Goal: Information Seeking & Learning: Learn about a topic

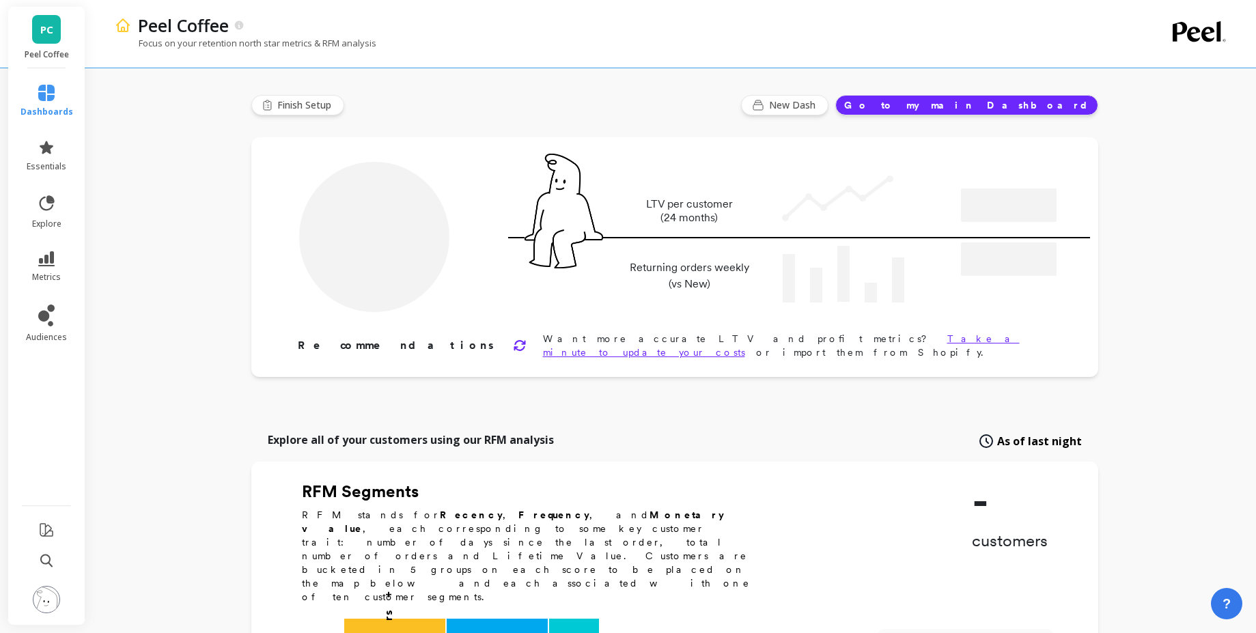
type input "Champions"
type input "8607"
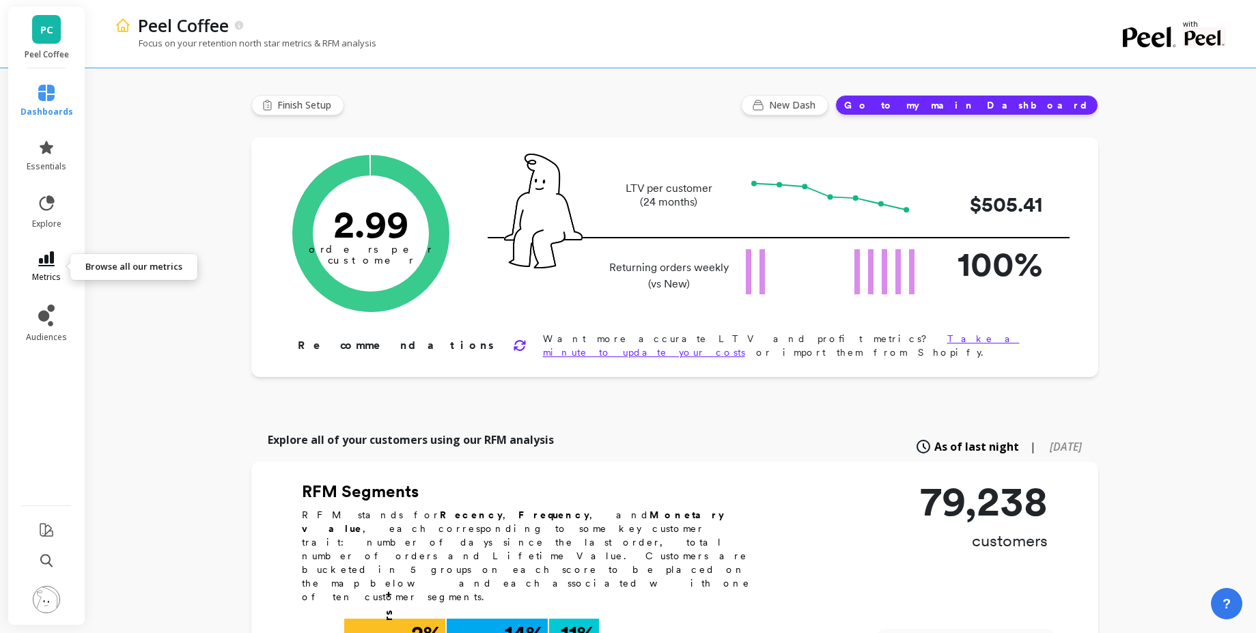
click at [50, 268] on link "metrics" at bounding box center [46, 266] width 53 height 31
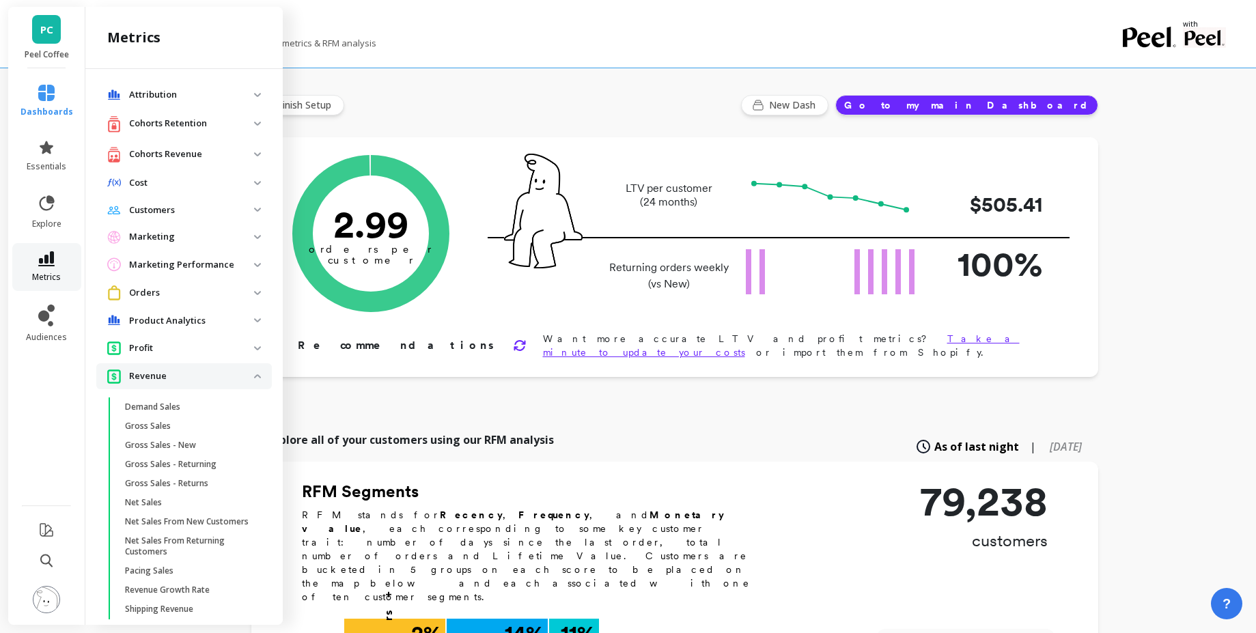
scroll to position [257, 0]
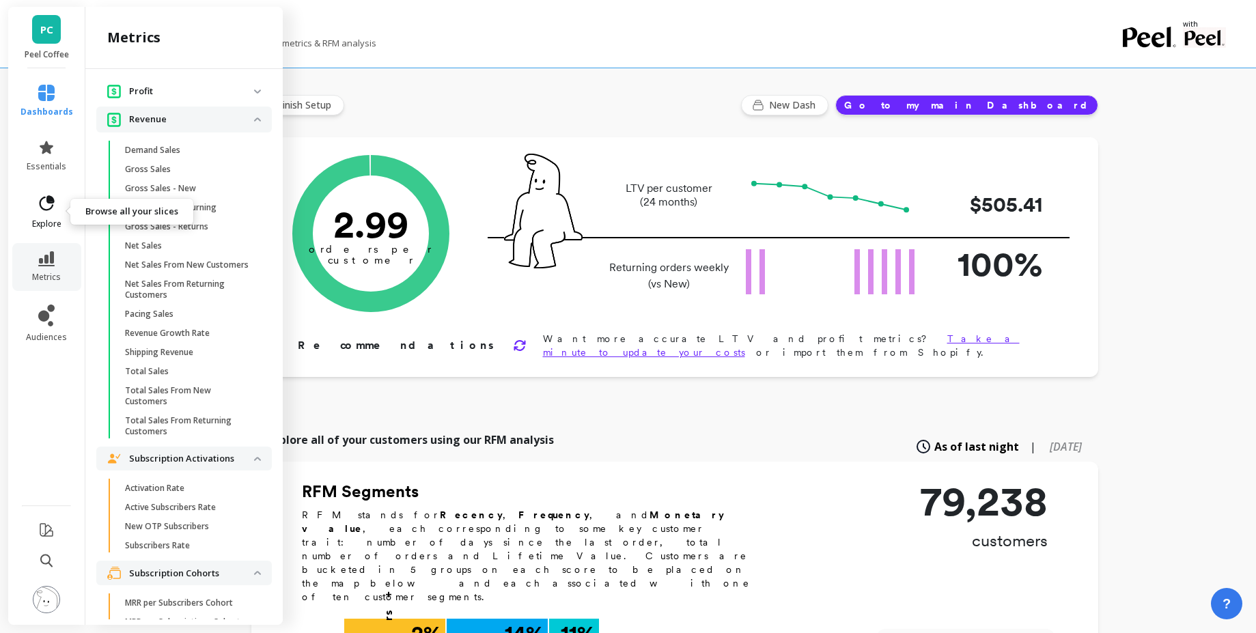
click at [45, 211] on icon at bounding box center [46, 203] width 19 height 19
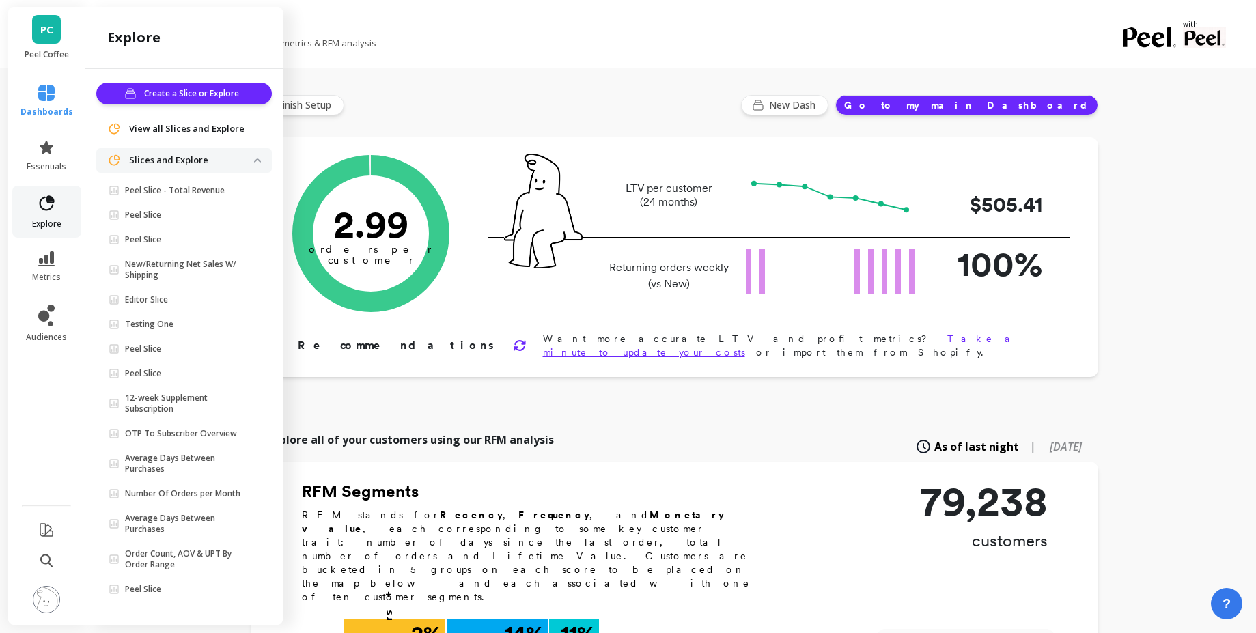
scroll to position [0, 0]
click at [186, 185] on p "Peel Slice - Total Revenue" at bounding box center [175, 190] width 100 height 11
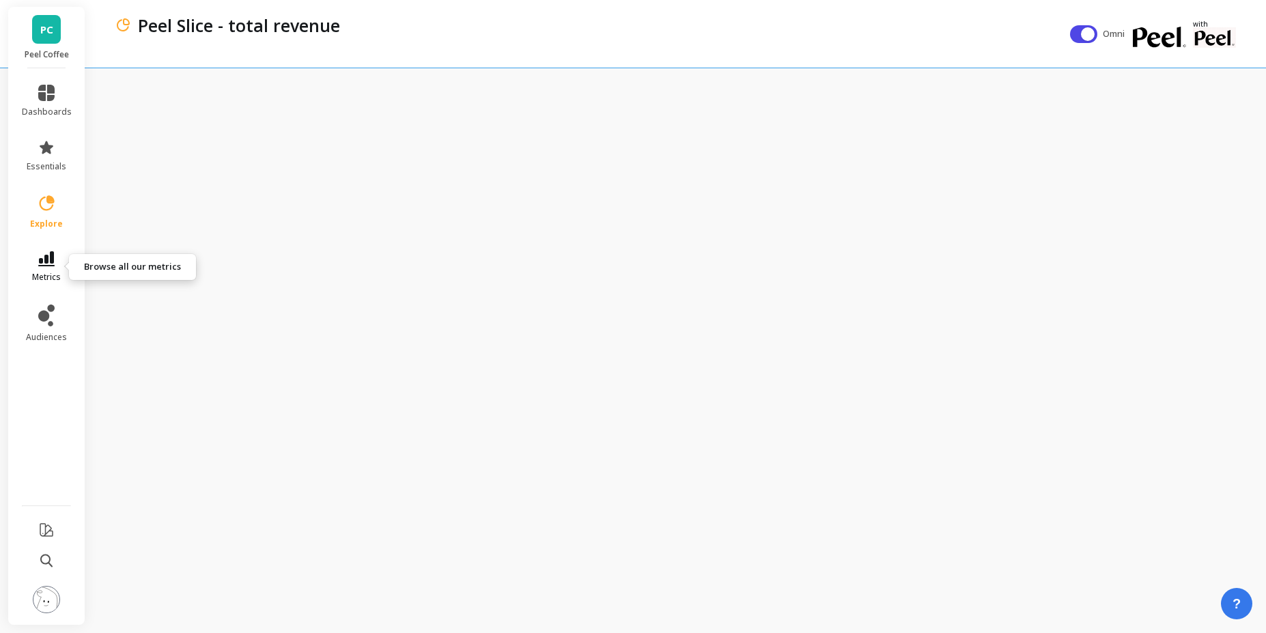
click at [51, 273] on span "metrics" at bounding box center [46, 277] width 29 height 11
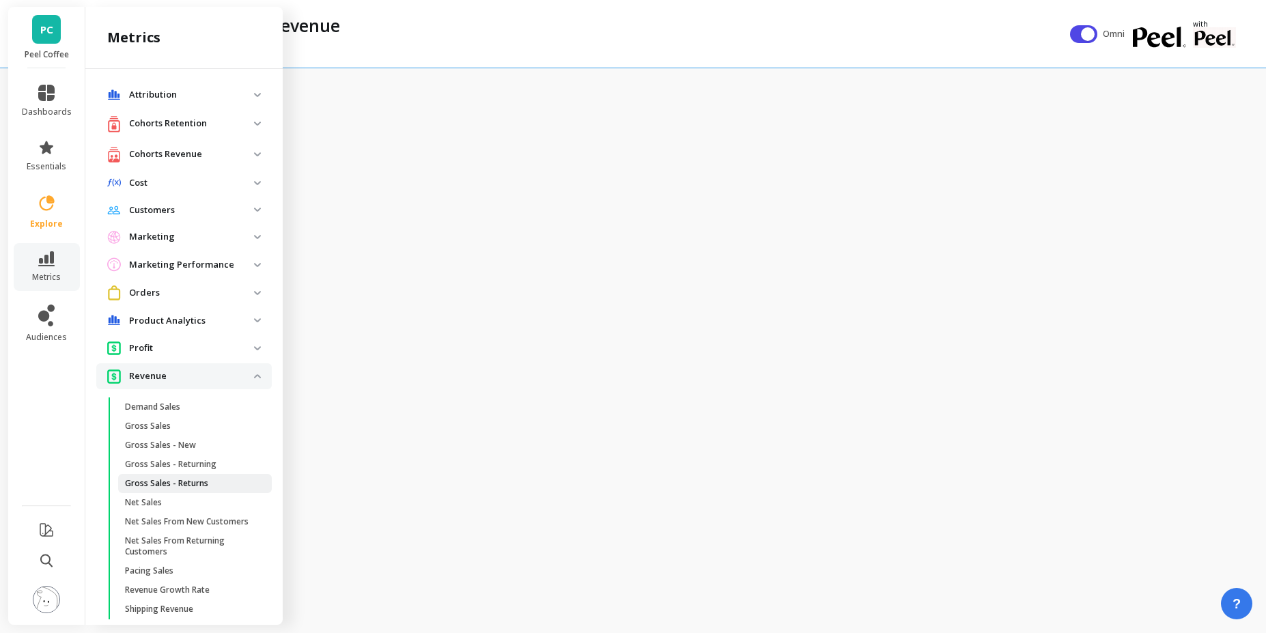
scroll to position [257, 0]
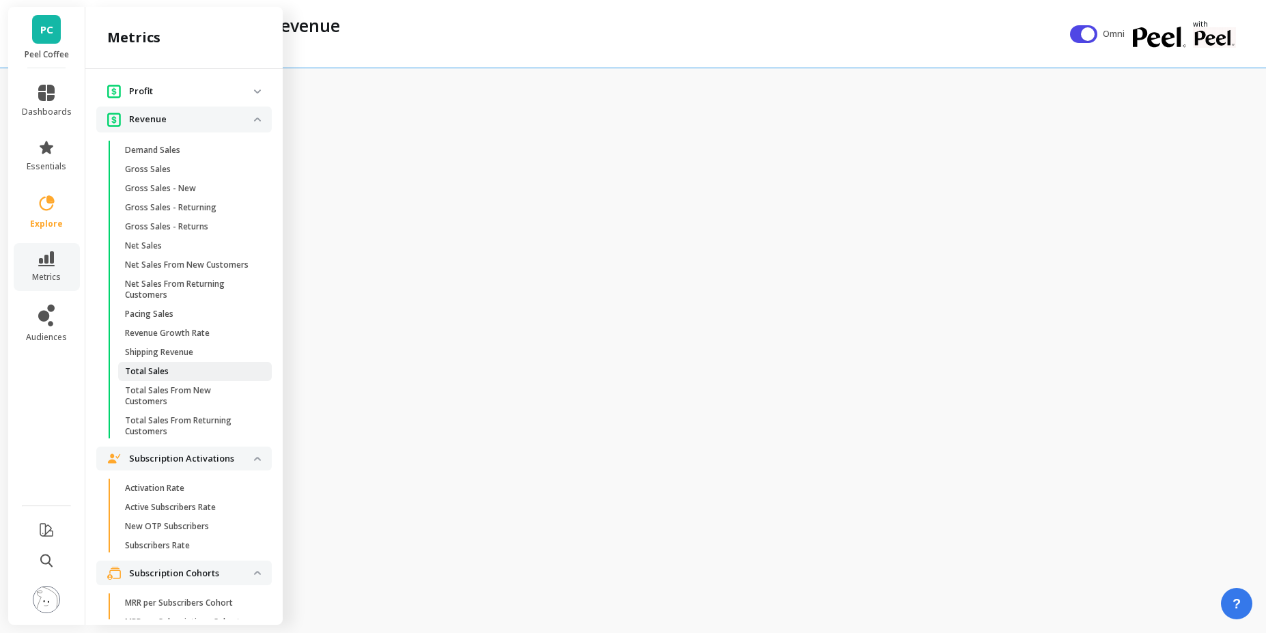
click at [178, 376] on span "Total Sales" at bounding box center [190, 371] width 130 height 11
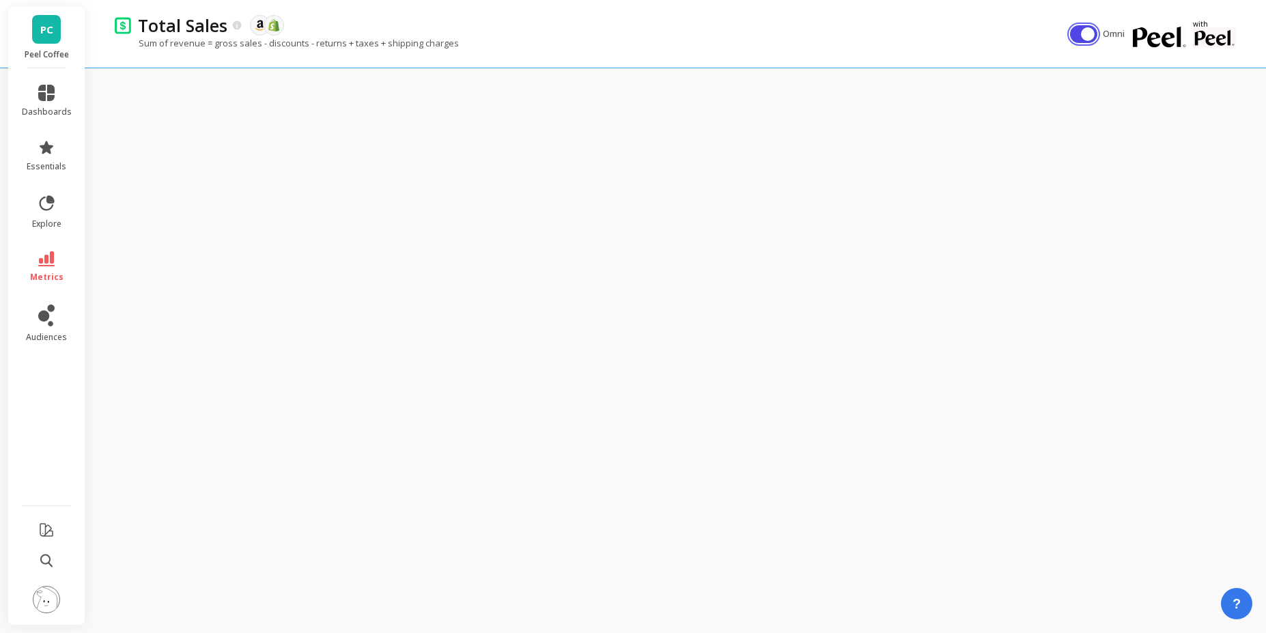
click at [1088, 34] on button "button" at bounding box center [1083, 34] width 27 height 18
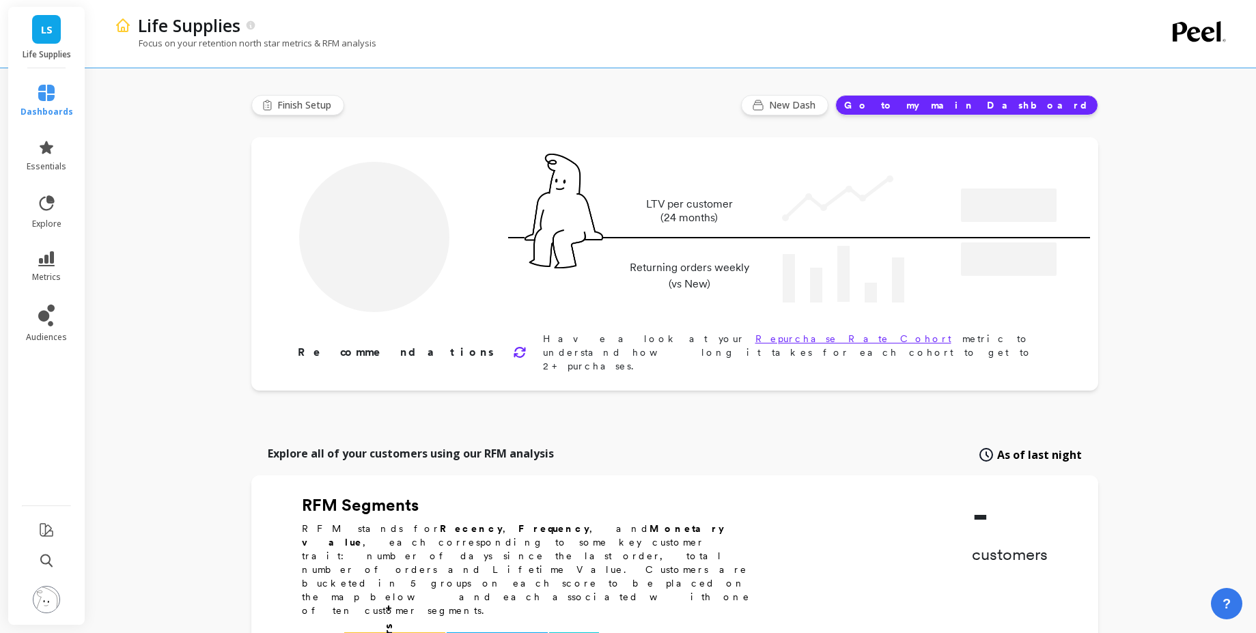
type input "Champions"
type input "7165"
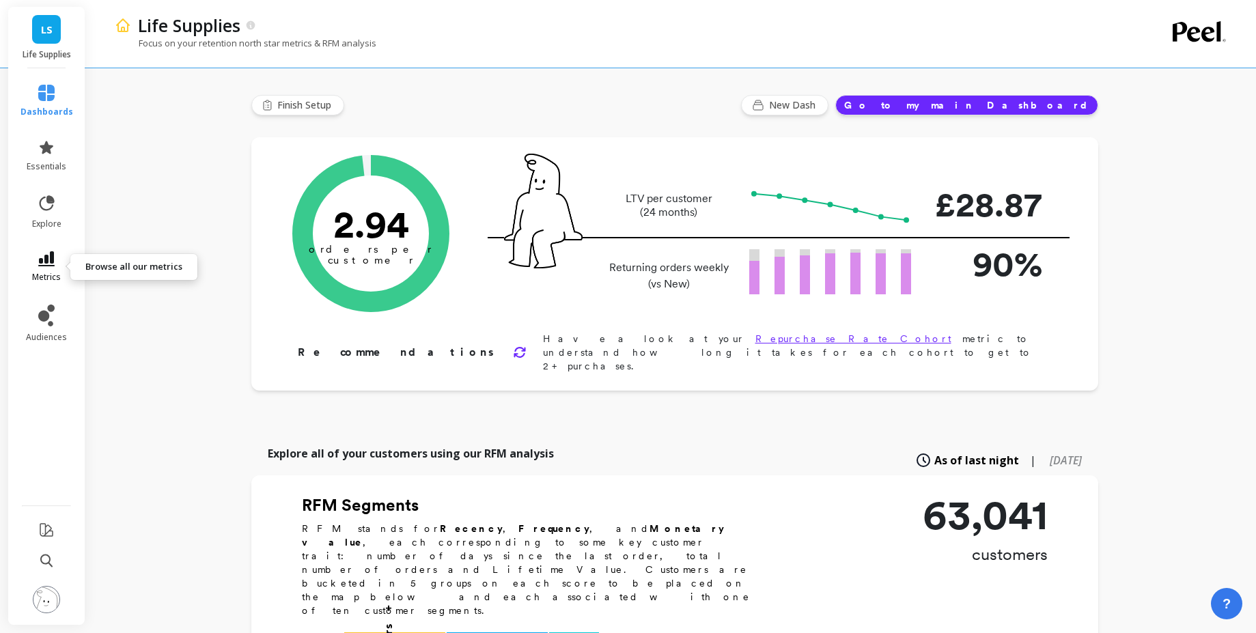
click at [25, 261] on link "metrics" at bounding box center [46, 266] width 53 height 31
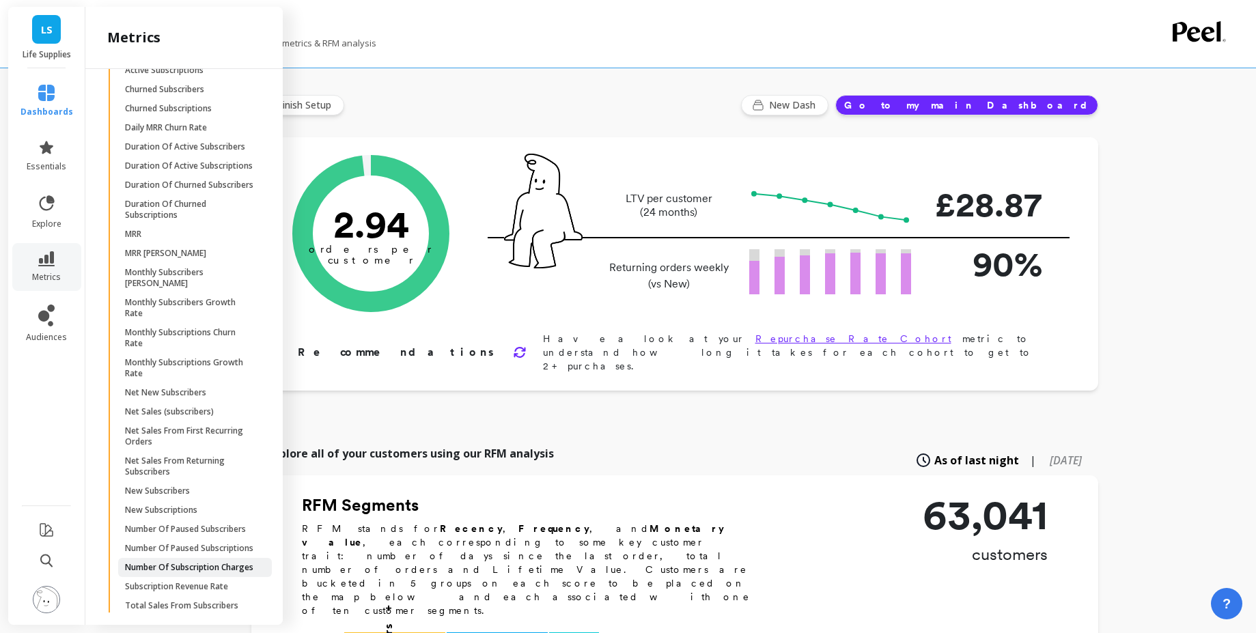
scroll to position [1249, 0]
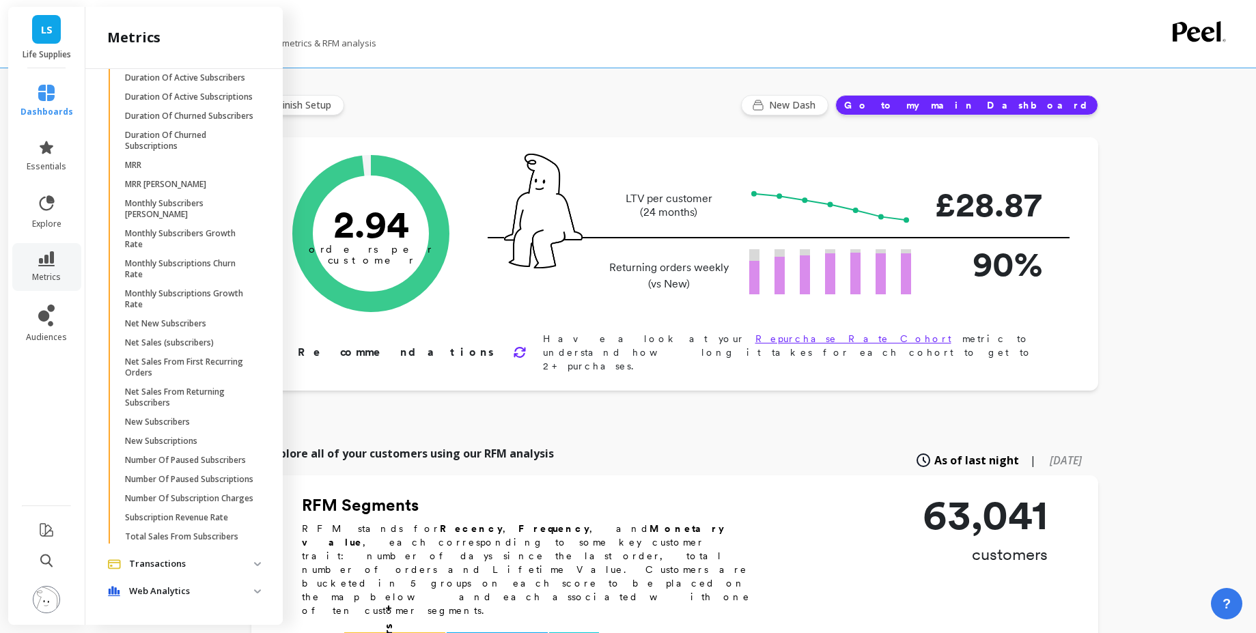
click at [215, 597] on p "Web Analytics" at bounding box center [191, 591] width 125 height 14
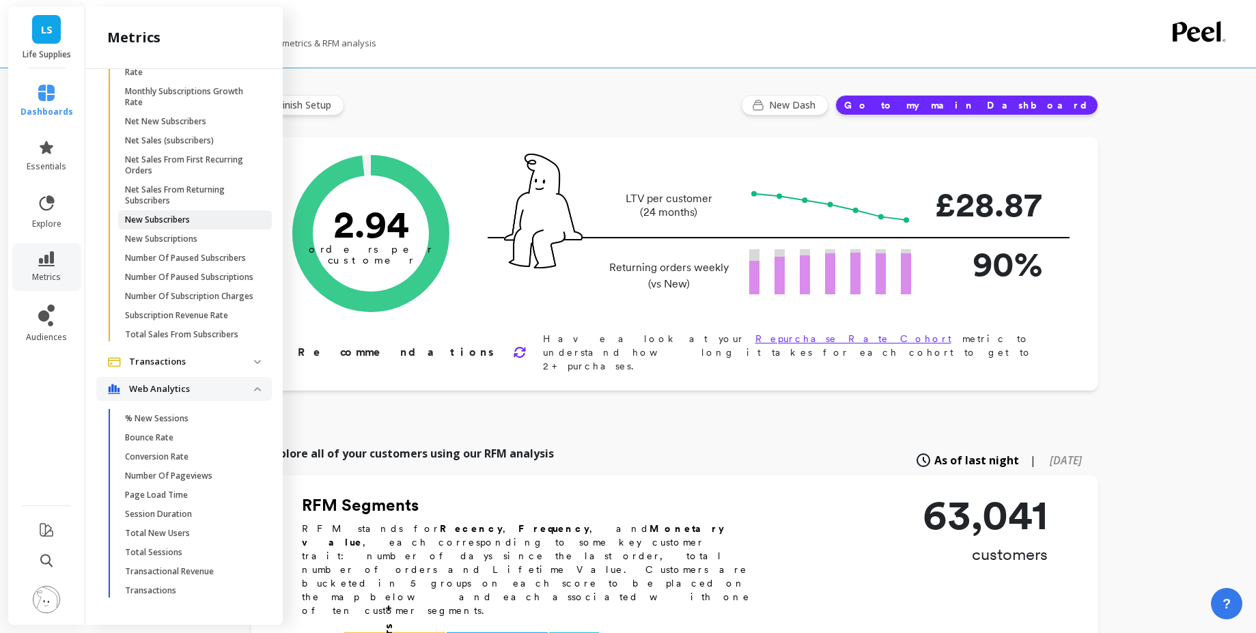
scroll to position [1451, 0]
click at [203, 554] on span "Total Sessions" at bounding box center [190, 552] width 130 height 11
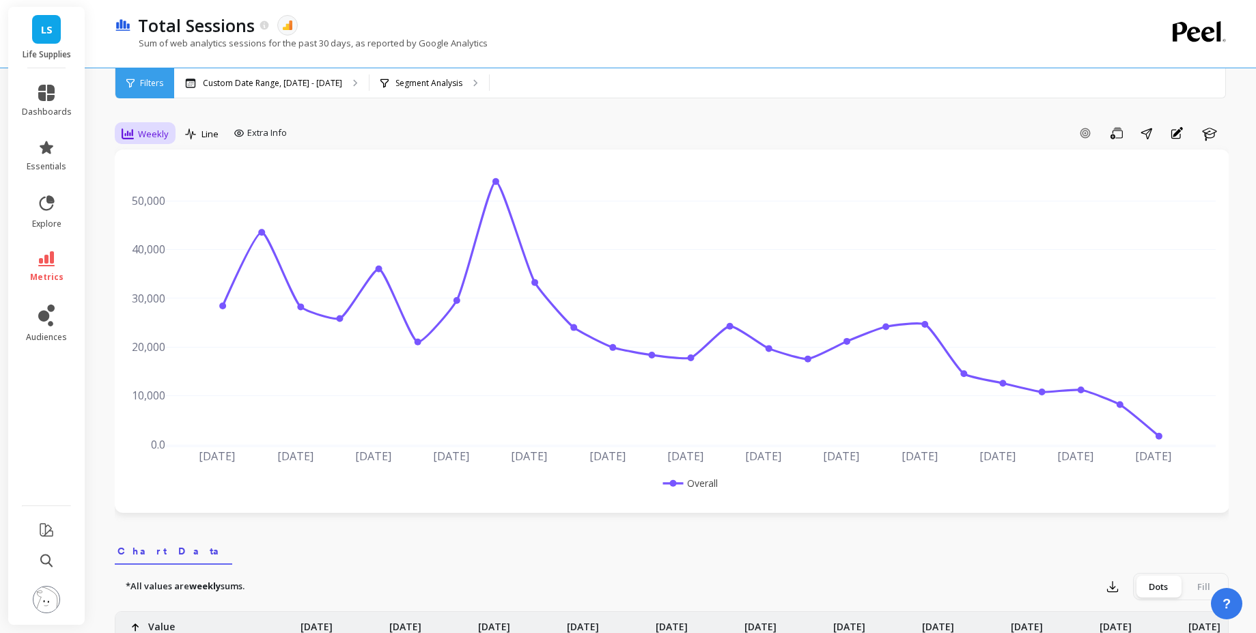
click at [167, 141] on div "Weekly" at bounding box center [145, 134] width 47 height 16
click at [172, 249] on div "Monthly" at bounding box center [165, 242] width 78 height 13
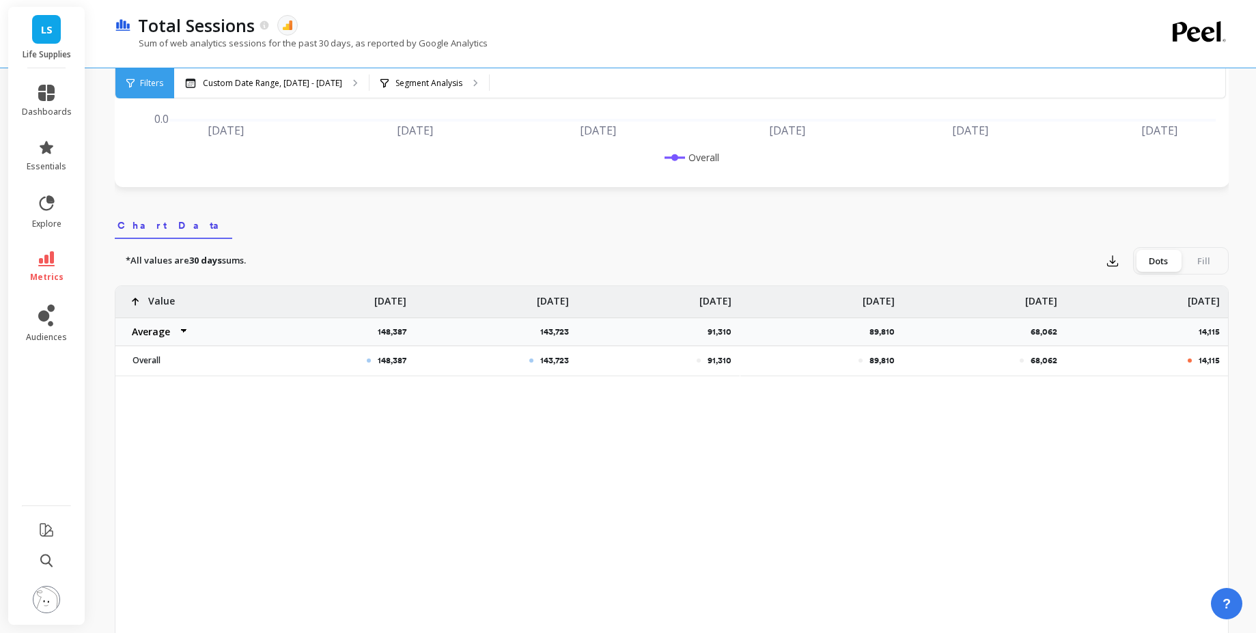
scroll to position [329, 0]
